Goal: Task Accomplishment & Management: Complete application form

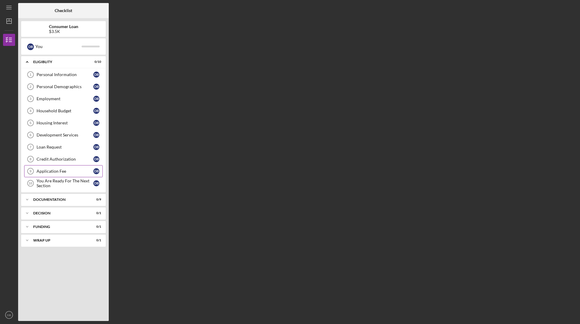
click at [74, 175] on link "Application Fee 9 Application Fee D B" at bounding box center [63, 171] width 79 height 12
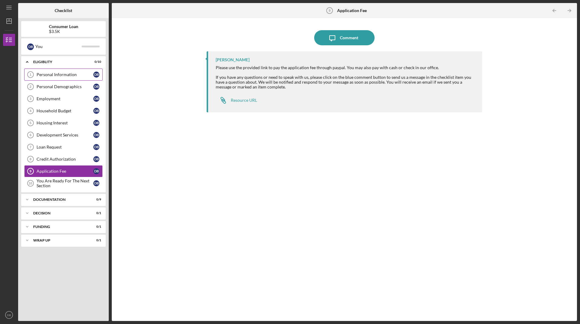
click at [64, 77] on link "Personal Information 1 Personal Information D B" at bounding box center [63, 75] width 79 height 12
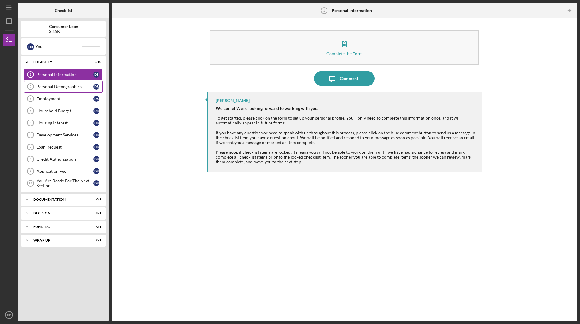
click at [62, 88] on div "Personal Demographics" at bounding box center [65, 86] width 57 height 5
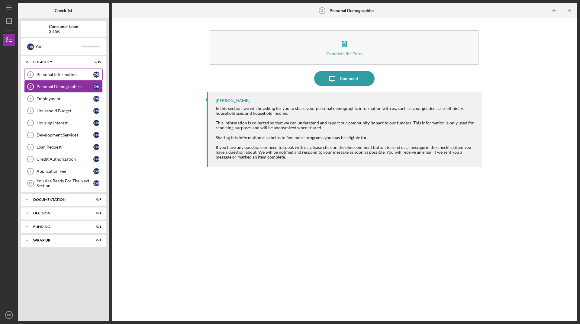
click at [54, 78] on link "Personal Information 1 Personal Information D B" at bounding box center [63, 75] width 79 height 12
